Goal: Task Accomplishment & Management: Manage account settings

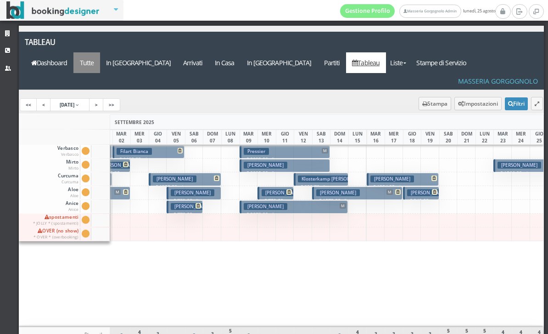
click at [100, 52] on a=pms-all"] "Tutte" at bounding box center [86, 62] width 27 height 21
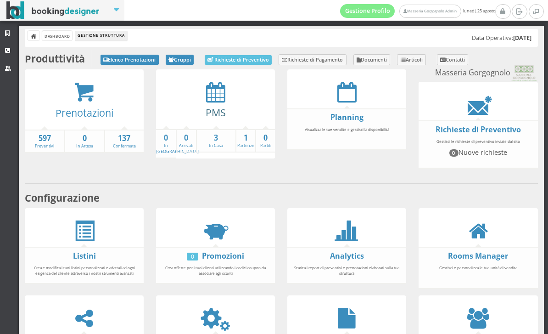
click at [208, 106] on link "PMS" at bounding box center [216, 112] width 20 height 13
click at [220, 146] on link "3 In Casa" at bounding box center [216, 141] width 39 height 16
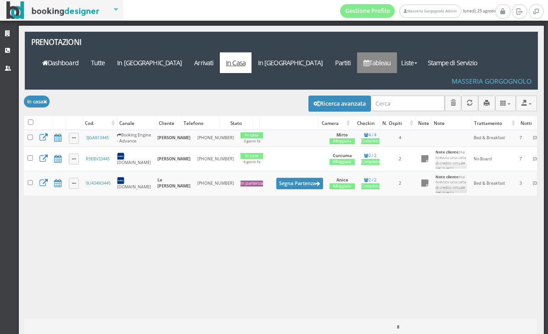
click at [397, 52] on link "Tableau" at bounding box center [377, 62] width 40 height 21
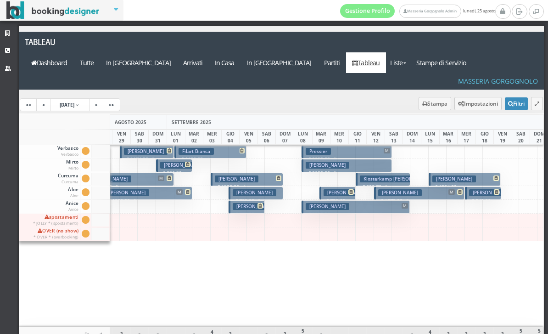
scroll to position [0, 173]
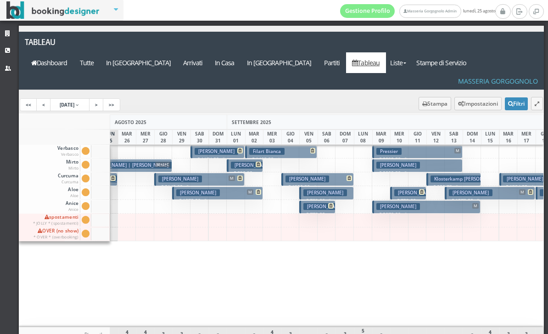
click at [284, 145] on button "[PERSON_NAME] € 1468.88 4 notti 2 Adulti" at bounding box center [281, 151] width 73 height 13
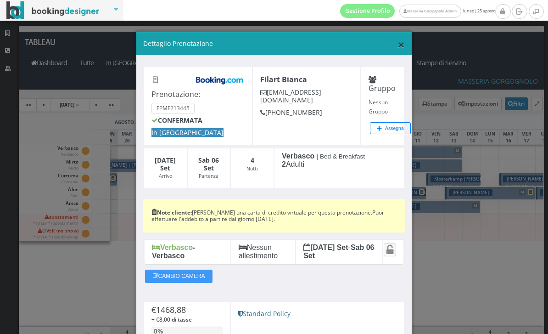
click at [402, 50] on span "×" at bounding box center [401, 44] width 7 height 17
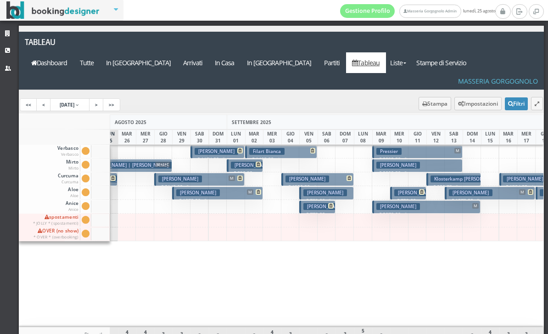
click at [342, 183] on p "€ 1320.00 4 notti" at bounding box center [319, 186] width 66 height 7
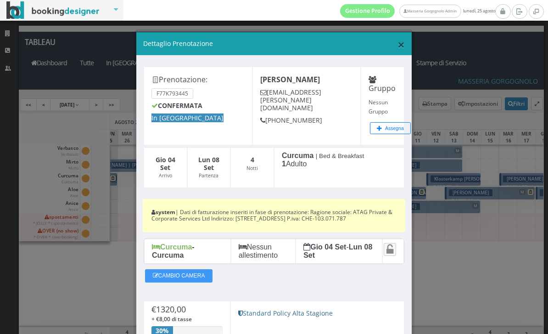
click at [398, 49] on span "×" at bounding box center [401, 44] width 7 height 17
